Goal: Understand site structure

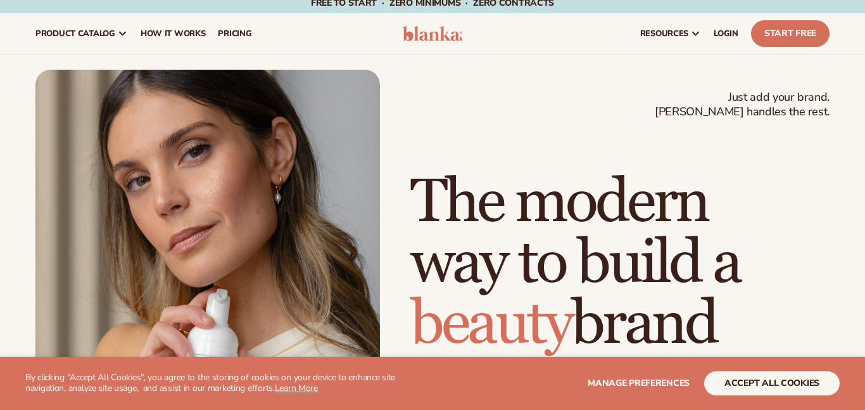
scroll to position [8, 0]
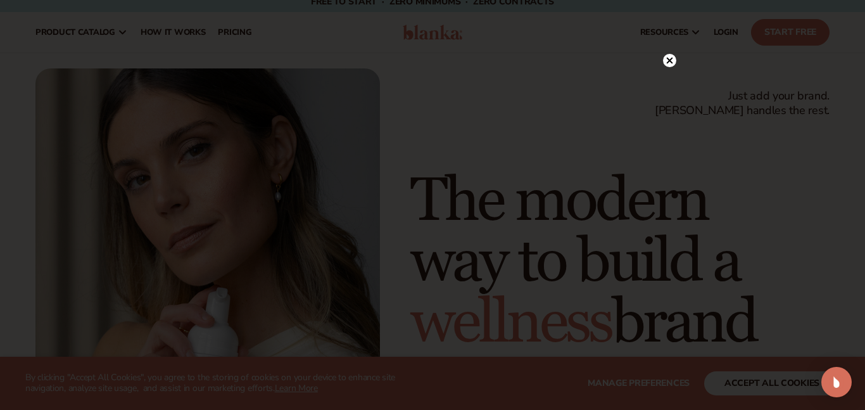
click at [759, 389] on div at bounding box center [432, 205] width 865 height 410
click at [865, 309] on div at bounding box center [432, 205] width 865 height 410
click at [862, 282] on div at bounding box center [432, 205] width 865 height 410
click at [862, 283] on div at bounding box center [432, 205] width 865 height 410
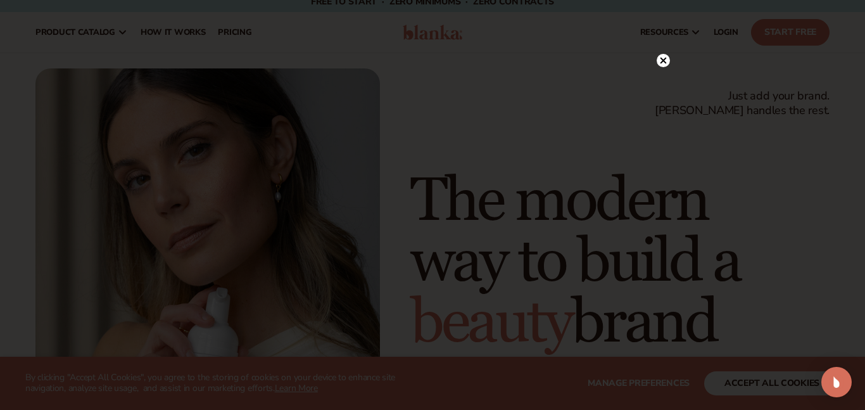
click at [863, 327] on div at bounding box center [432, 205] width 865 height 410
click at [864, 341] on div at bounding box center [432, 205] width 865 height 410
click at [666, 61] on circle at bounding box center [663, 60] width 13 height 13
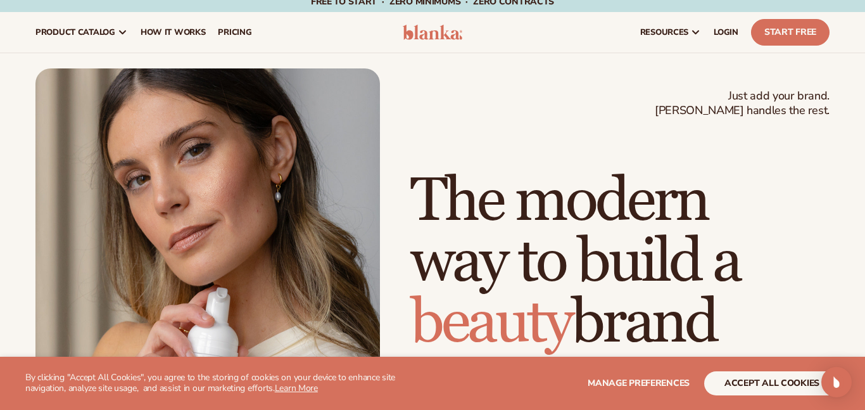
click at [862, 281] on div "Just add your brand. Blanka handles the rest. beauty,[MEDICAL_DATA],wellness,ma…" at bounding box center [432, 285] width 865 height 435
click at [865, 279] on div "Just add your brand. Blanka handles the rest. beauty,[MEDICAL_DATA],wellness,ma…" at bounding box center [432, 285] width 865 height 435
click at [862, 277] on div "Just add your brand. Blanka handles the rest. beauty,[MEDICAL_DATA],wellness,ma…" at bounding box center [432, 285] width 865 height 435
click at [864, 310] on div "Just add your brand. Blanka handles the rest. beauty,[MEDICAL_DATA],wellness,ma…" at bounding box center [432, 285] width 865 height 435
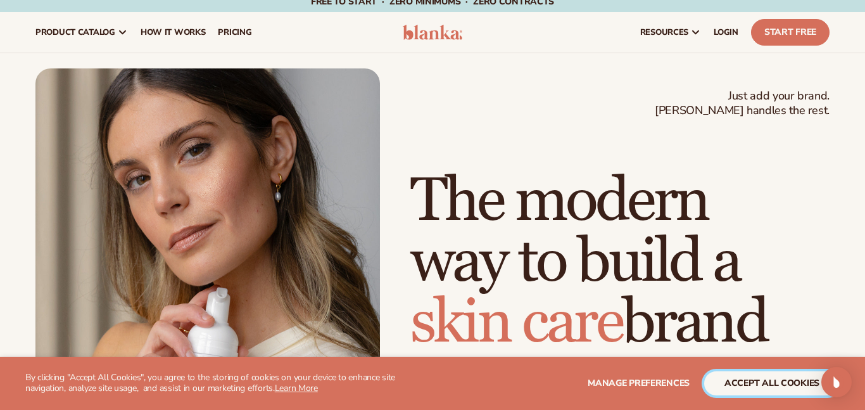
click at [749, 387] on button "accept all cookies" at bounding box center [772, 383] width 136 height 24
click at [864, 290] on div "Just add your brand. Blanka handles the rest. beauty,[MEDICAL_DATA],wellness,ma…" at bounding box center [432, 285] width 865 height 435
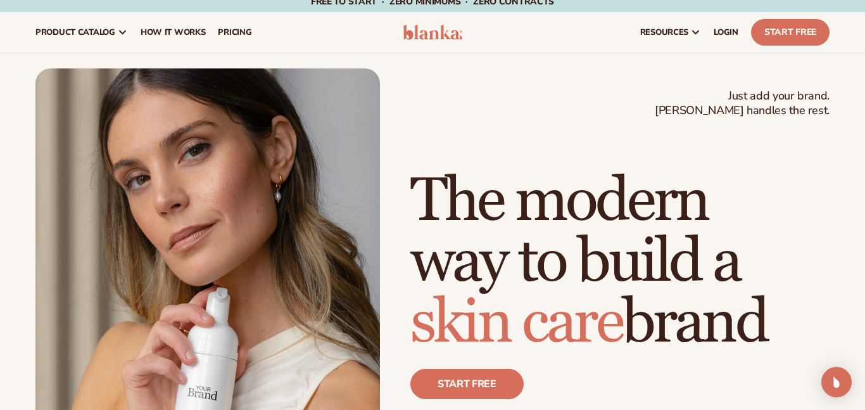
click at [864, 296] on div "Just add your brand. Blanka handles the rest. beauty,[MEDICAL_DATA],wellness,ma…" at bounding box center [432, 285] width 865 height 435
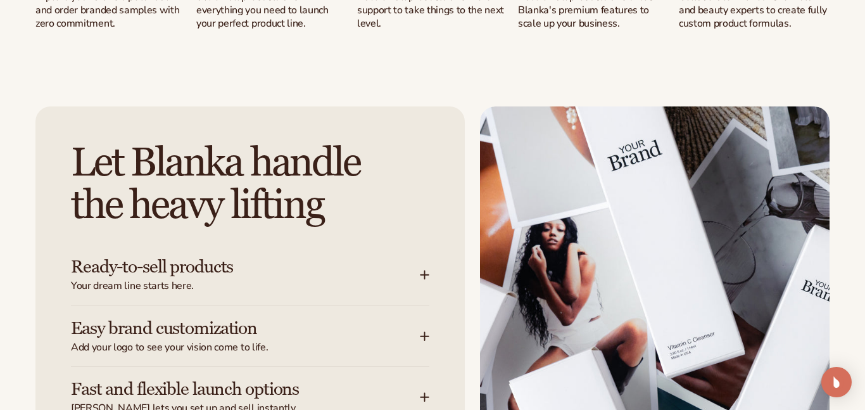
scroll to position [1607, 0]
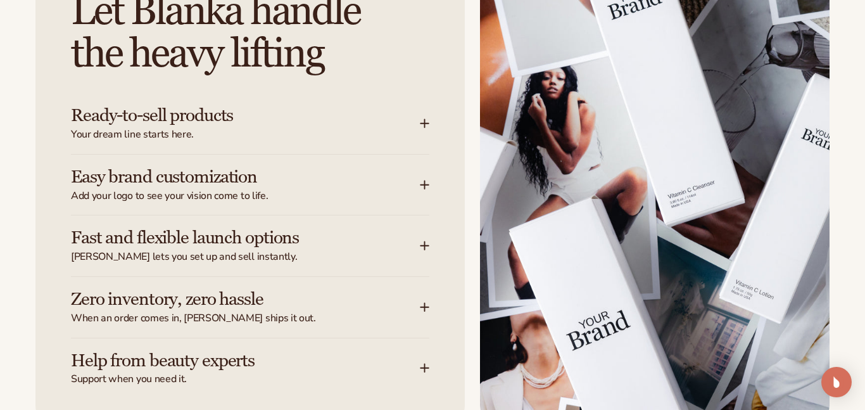
click at [428, 122] on icon at bounding box center [425, 123] width 10 height 10
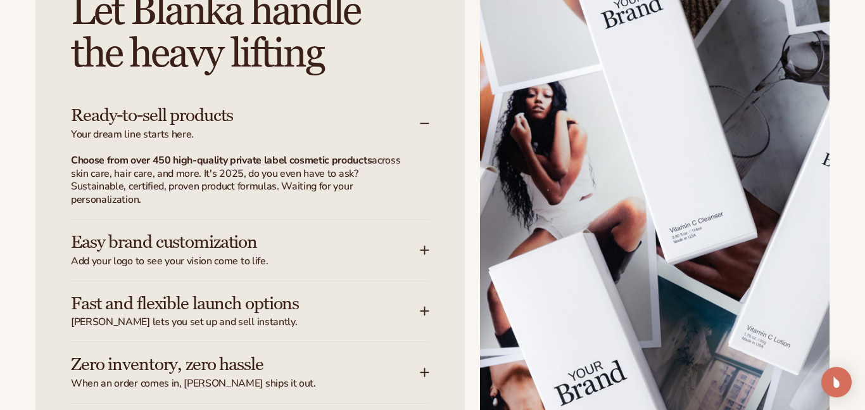
click at [421, 124] on icon at bounding box center [425, 124] width 8 height 0
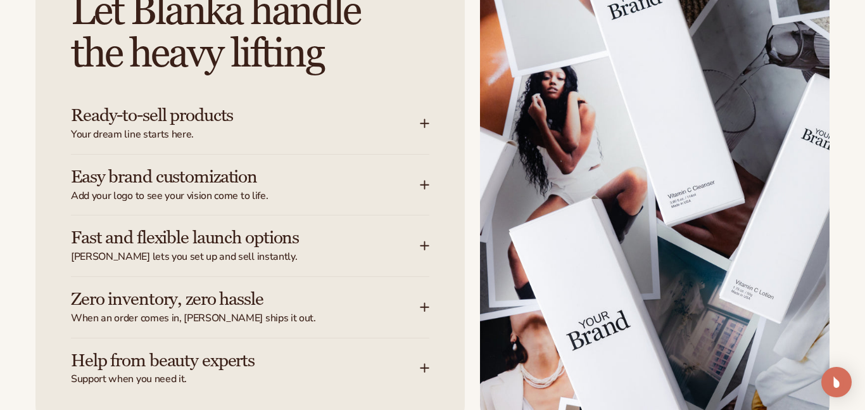
drag, startPoint x: 426, startPoint y: 174, endPoint x: 862, endPoint y: 410, distance: 495.8
click at [421, 182] on icon at bounding box center [425, 185] width 10 height 10
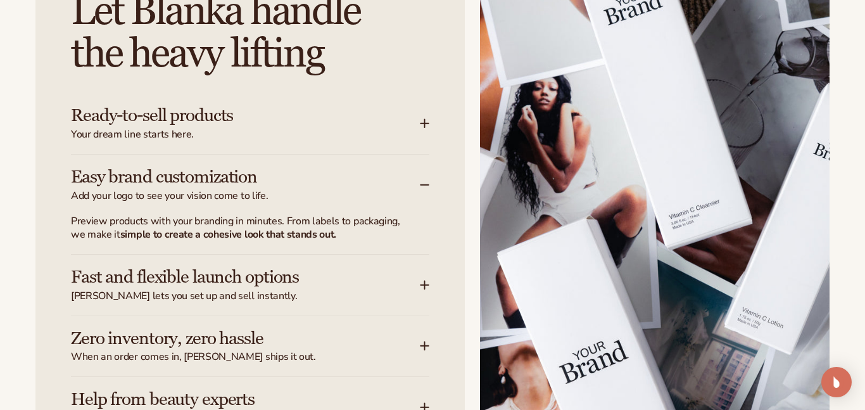
click at [418, 185] on div "Easy brand customization Add your logo to see your vision come to life." at bounding box center [245, 184] width 349 height 35
